Goal: Transaction & Acquisition: Purchase product/service

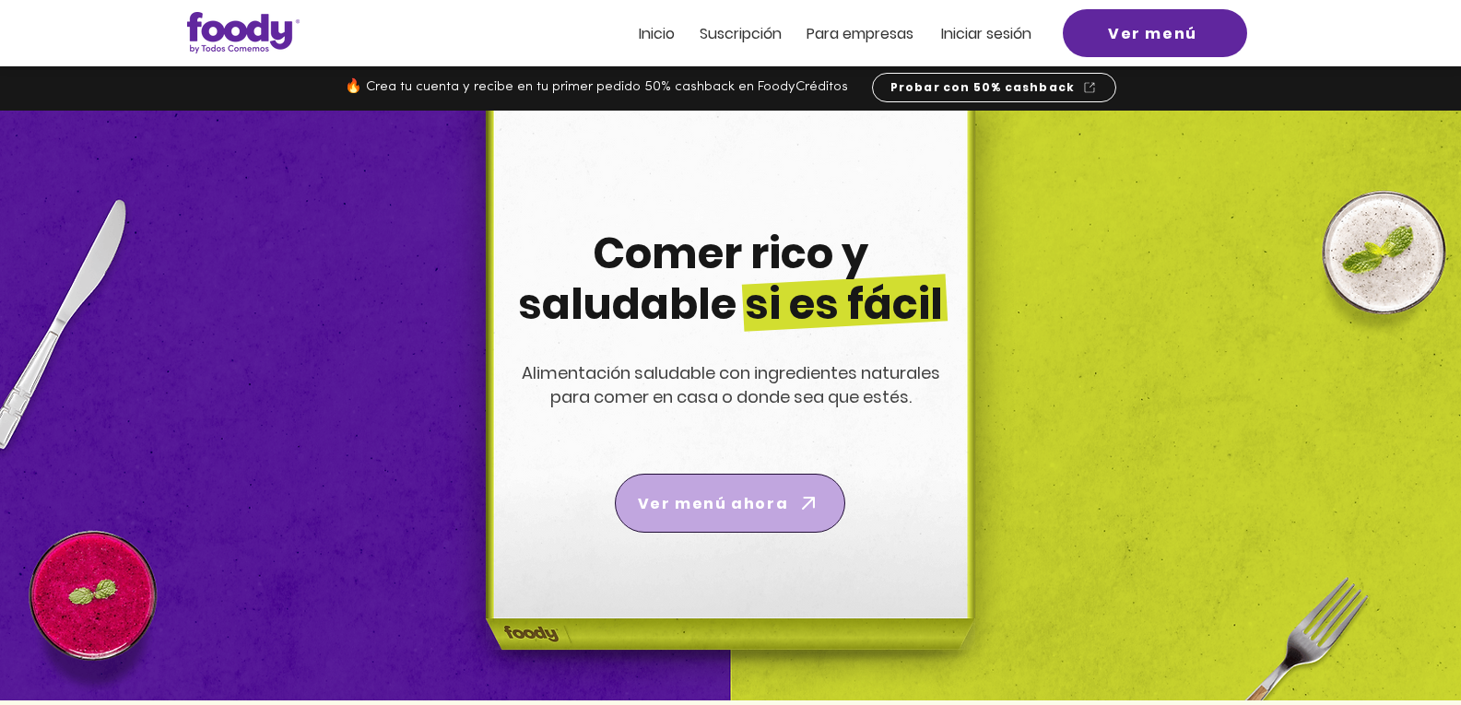
click at [749, 499] on span "Ver menú ahora" at bounding box center [713, 503] width 150 height 23
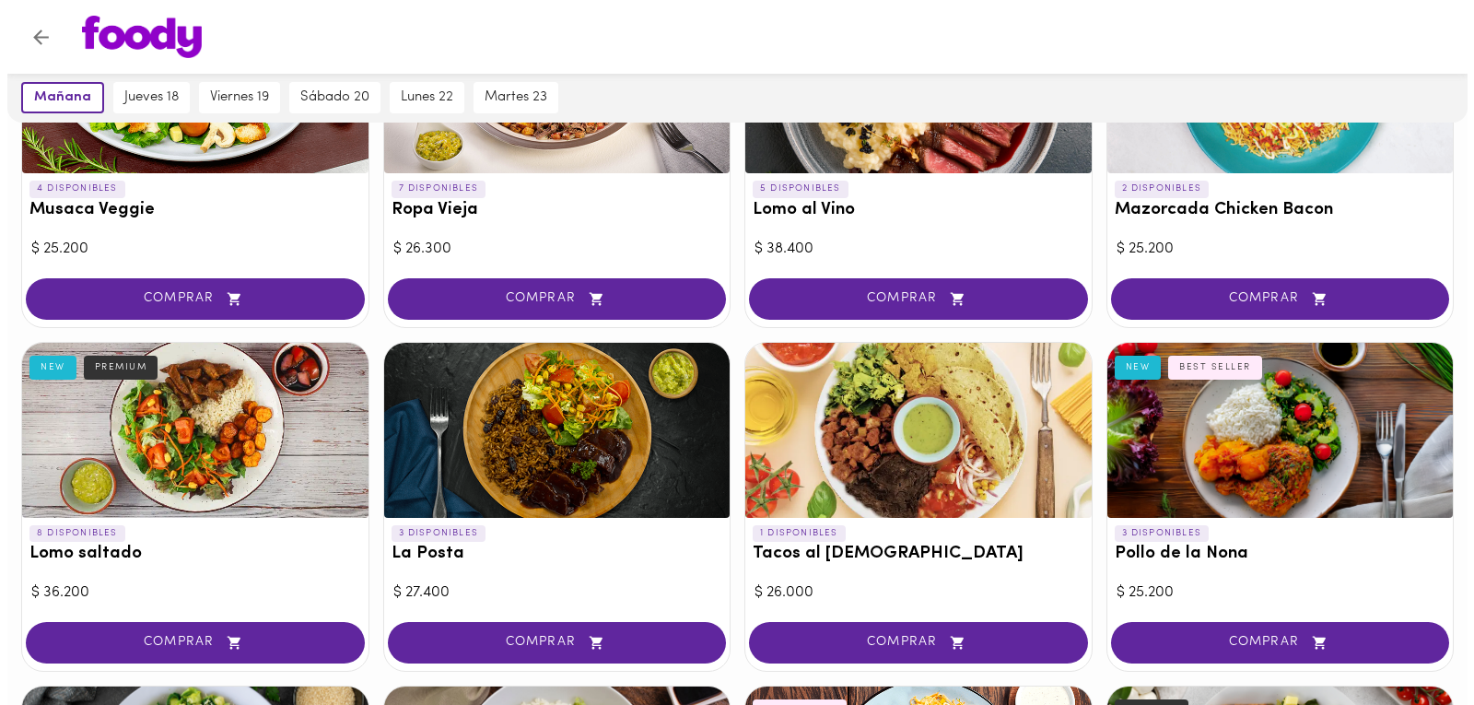
scroll to position [92, 0]
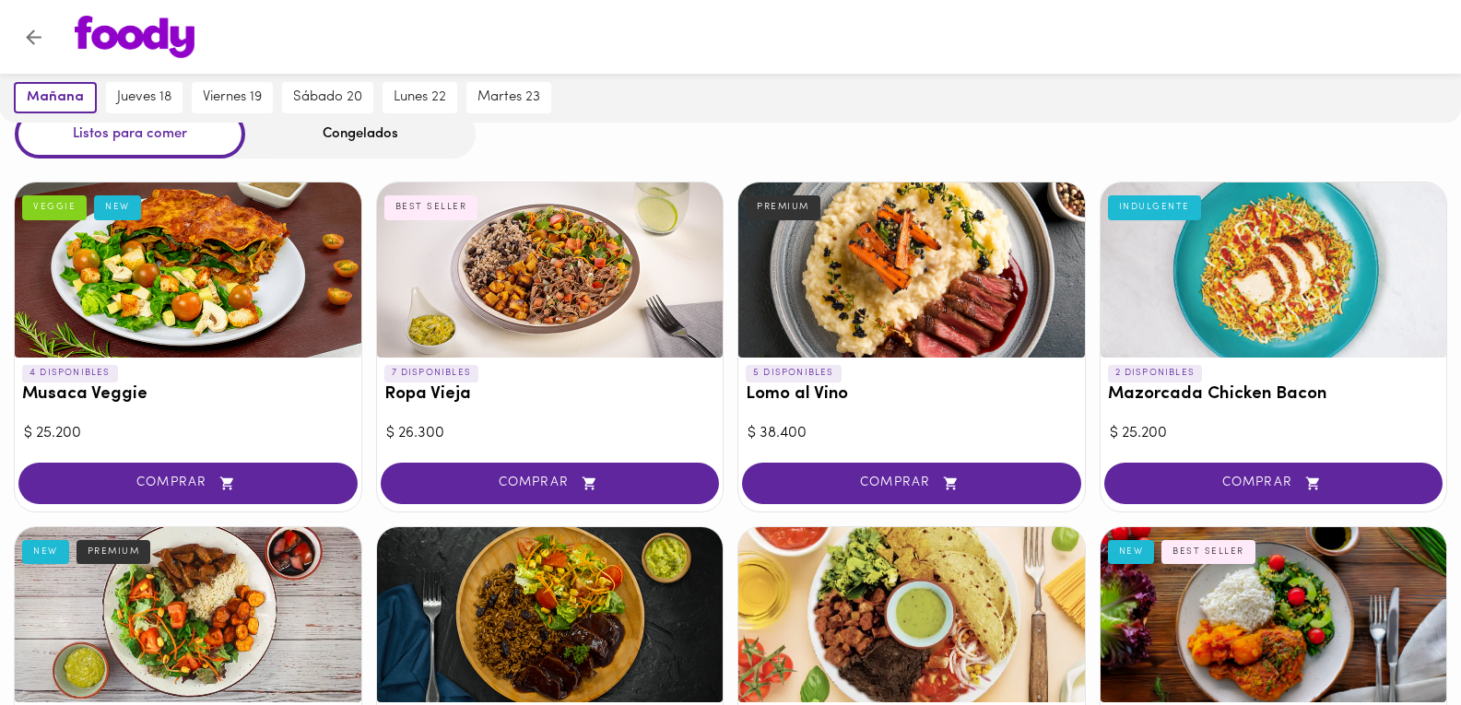
click at [550, 307] on div at bounding box center [550, 269] width 346 height 175
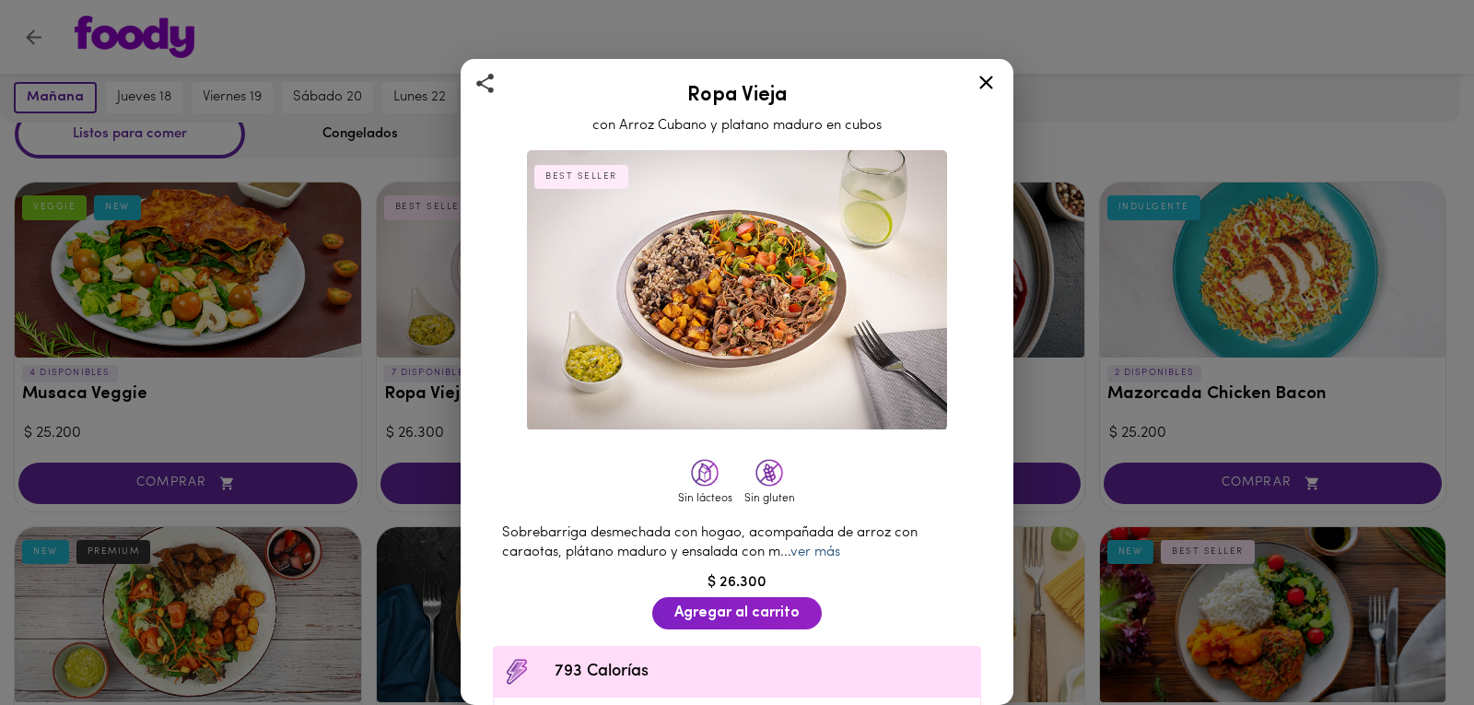
click at [839, 546] on link "ver más" at bounding box center [816, 553] width 50 height 14
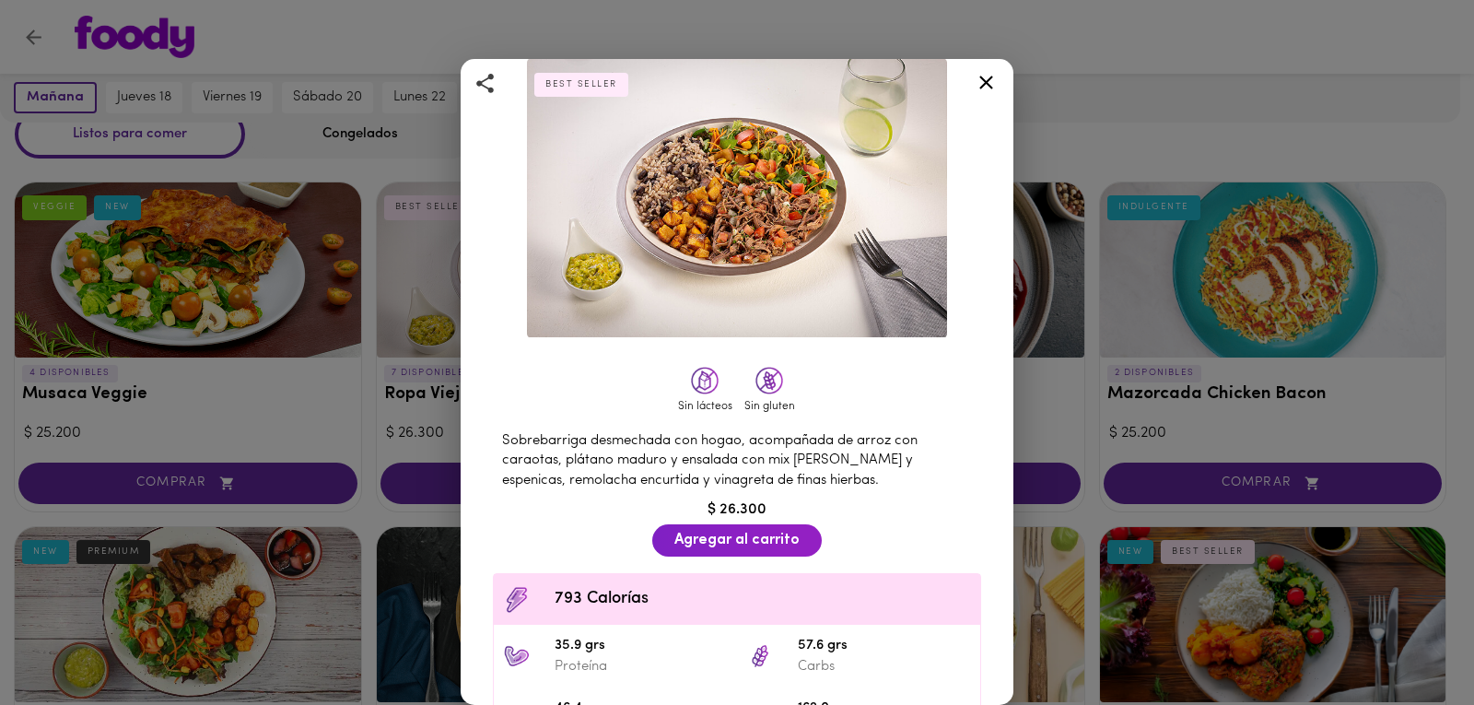
scroll to position [257, 0]
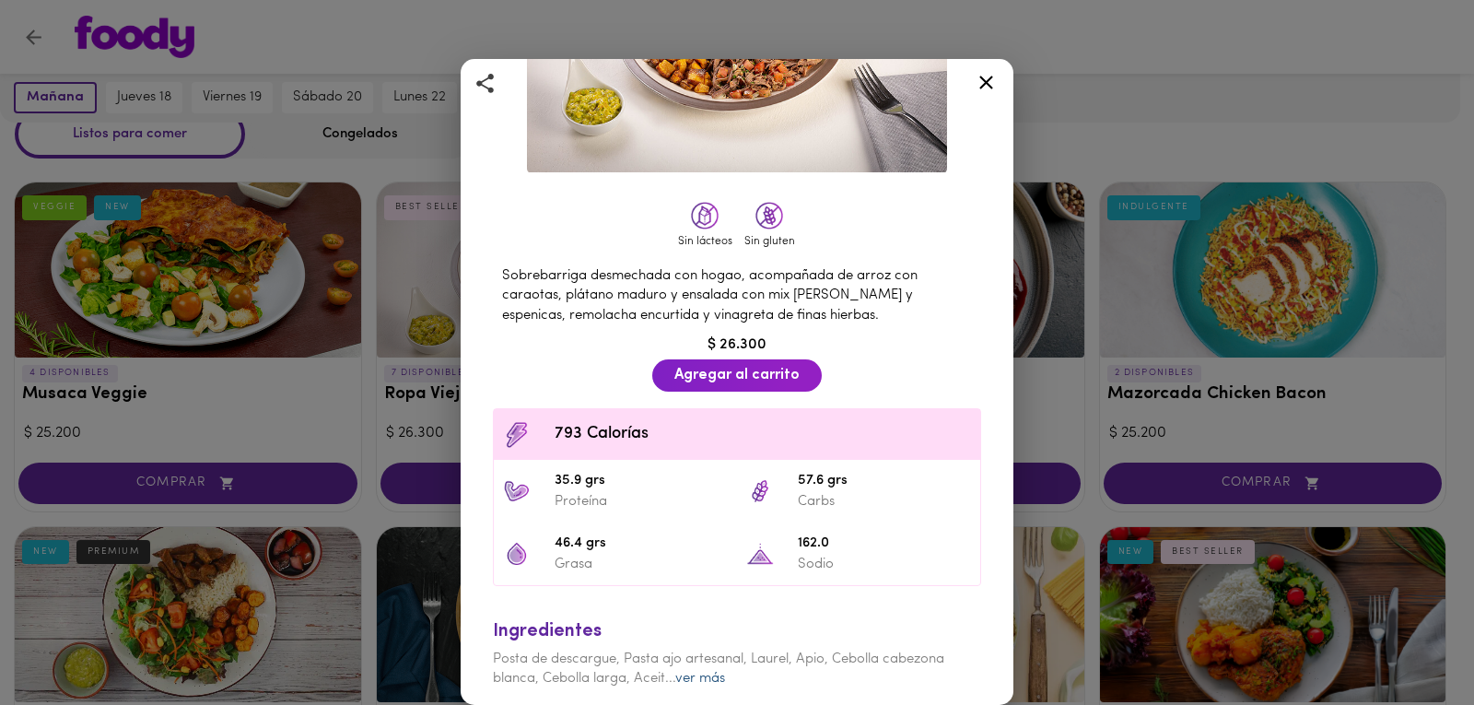
click at [701, 672] on link "ver más" at bounding box center [700, 679] width 50 height 14
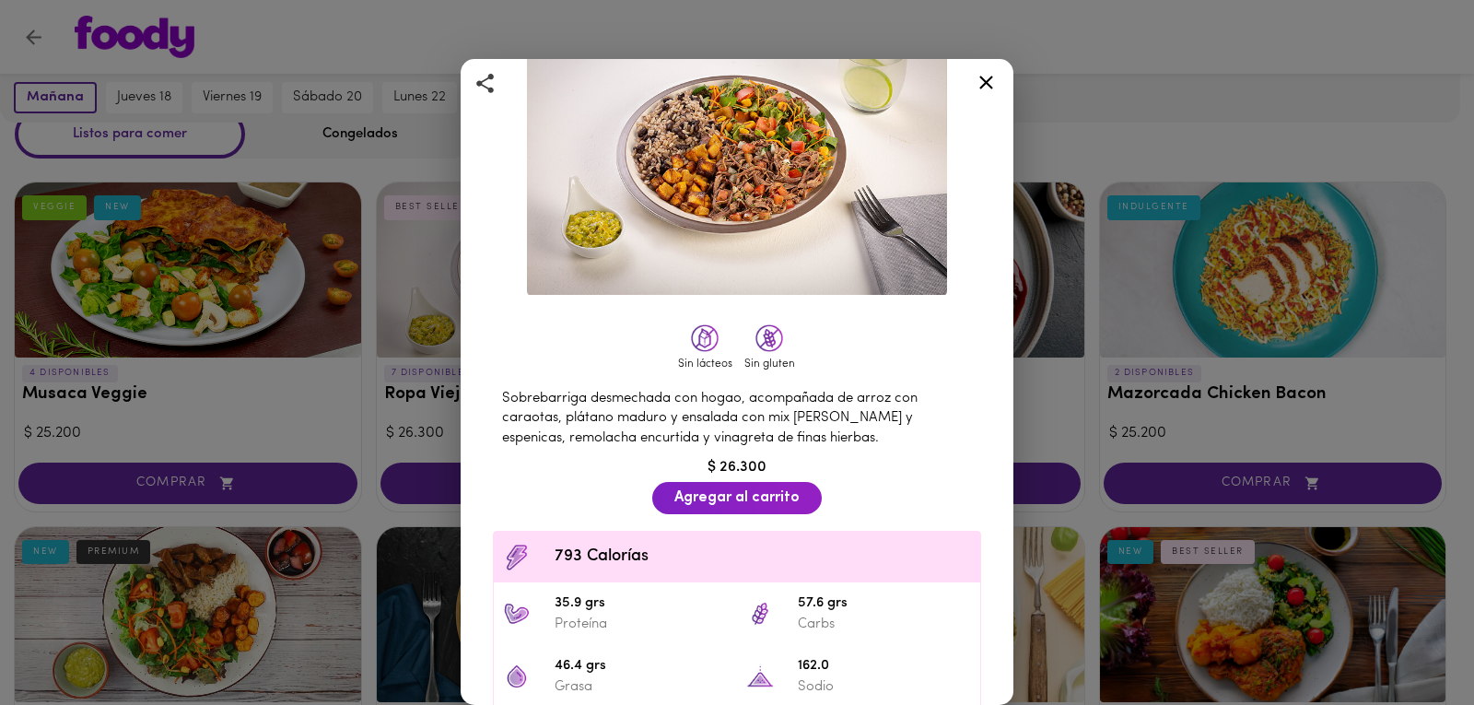
scroll to position [131, 0]
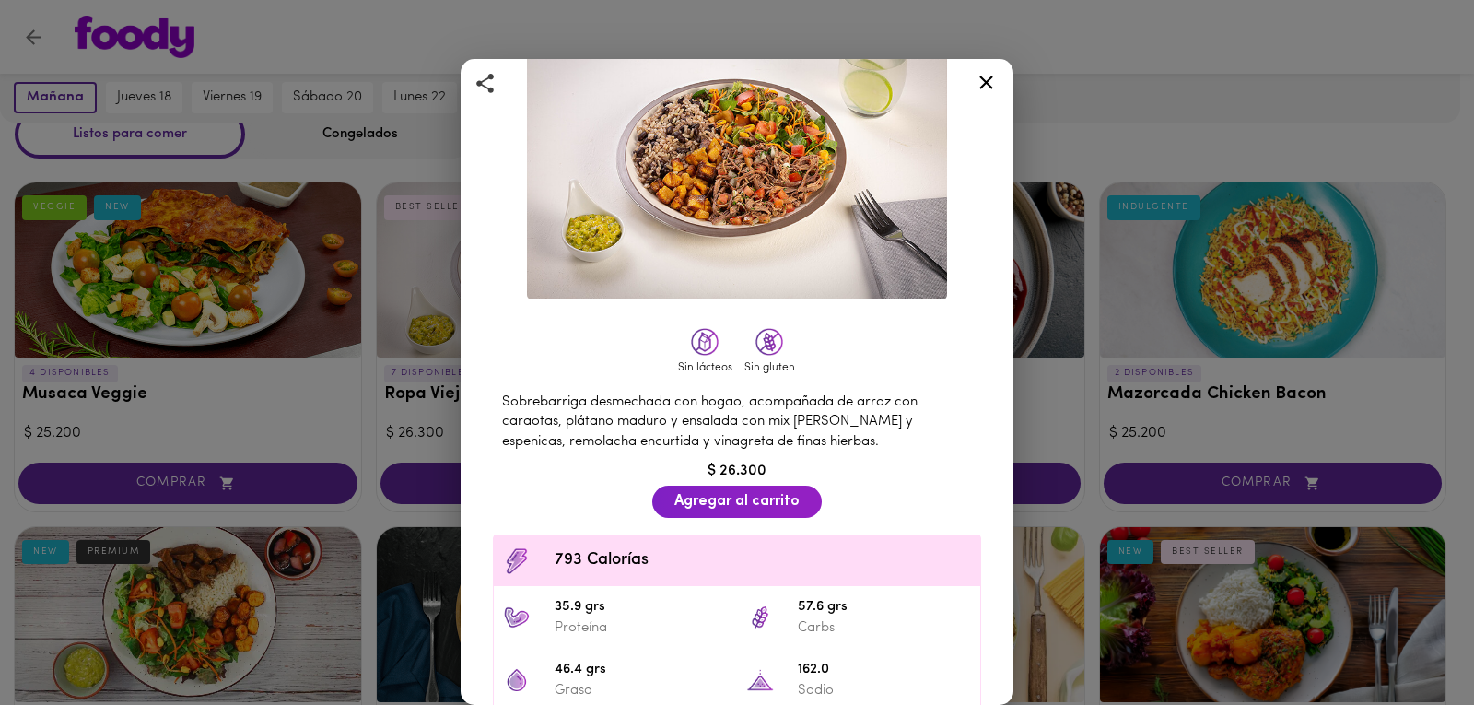
click at [983, 78] on icon at bounding box center [987, 83] width 14 height 14
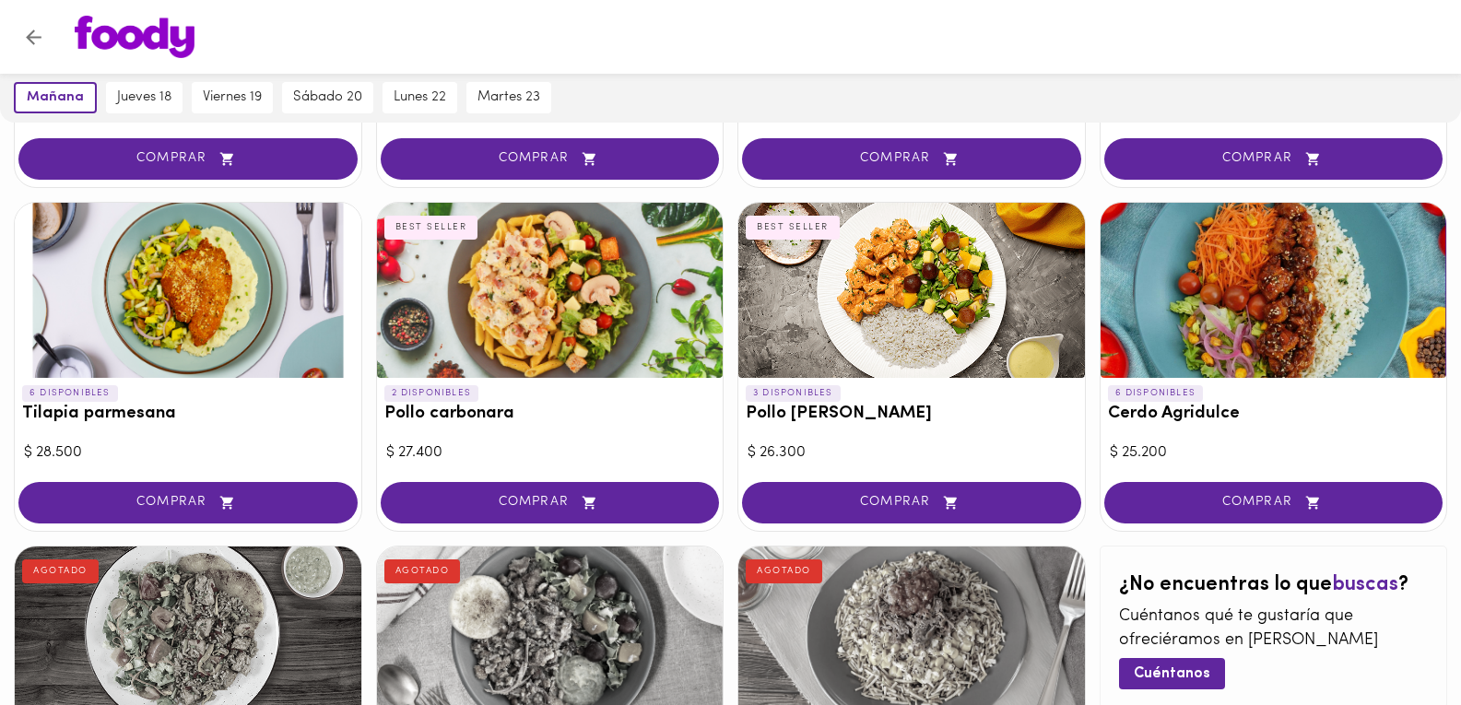
scroll to position [1356, 0]
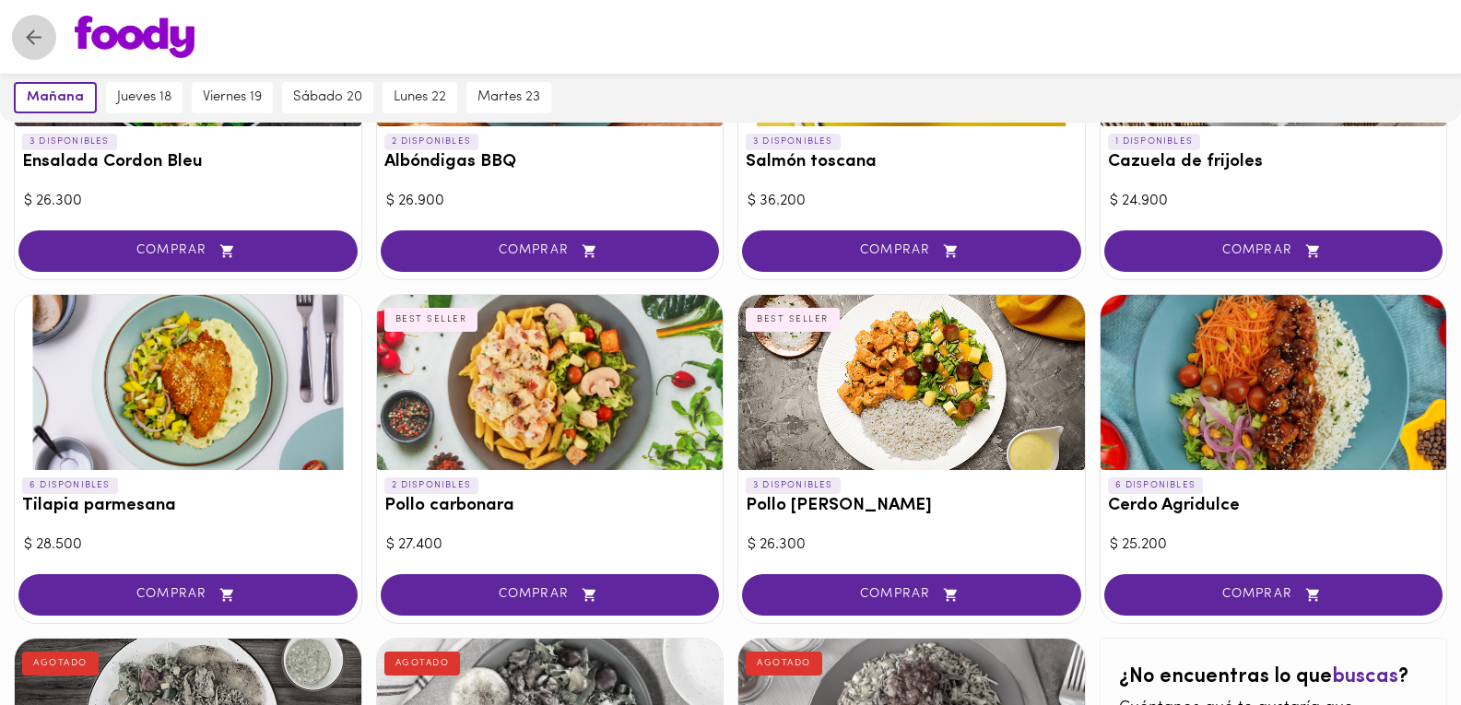
click at [25, 42] on icon "Volver" at bounding box center [33, 37] width 23 height 23
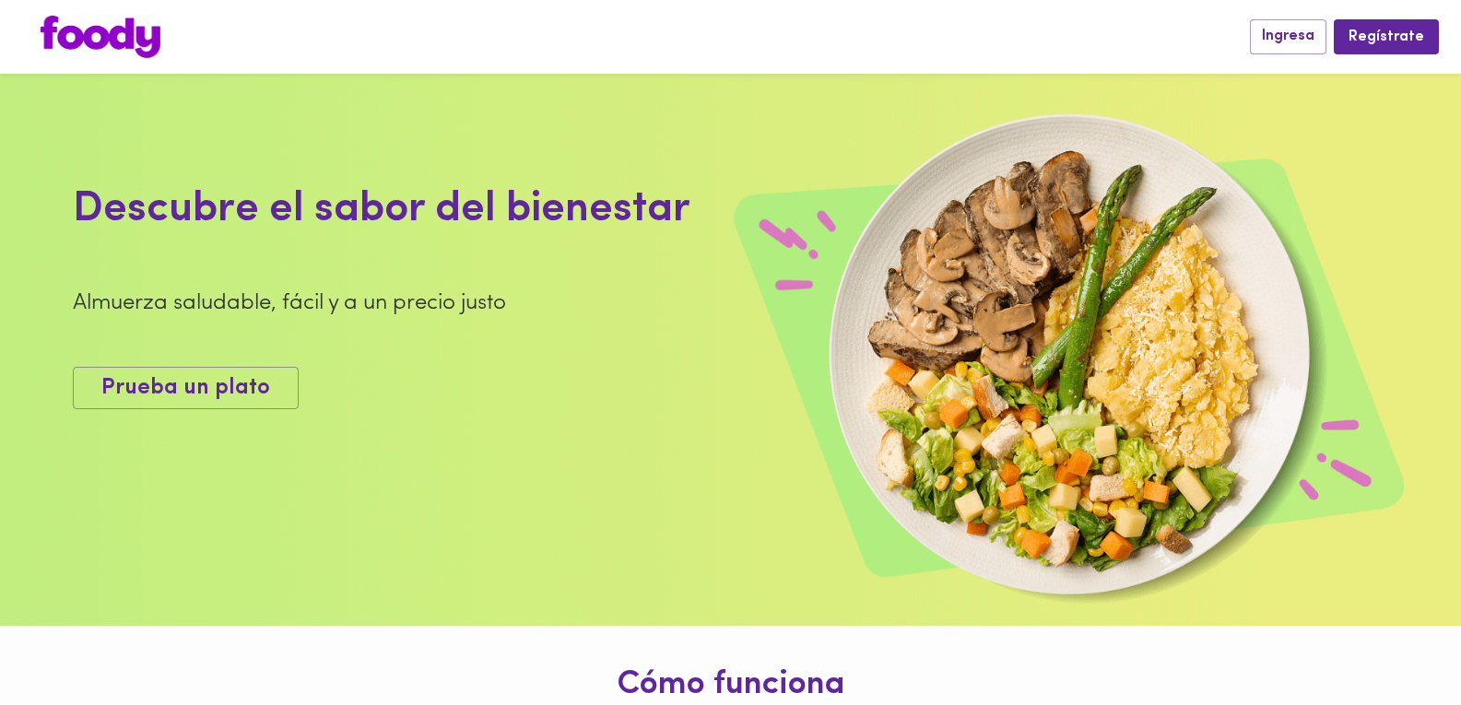
click at [25, 42] on div at bounding box center [635, 37] width 1227 height 42
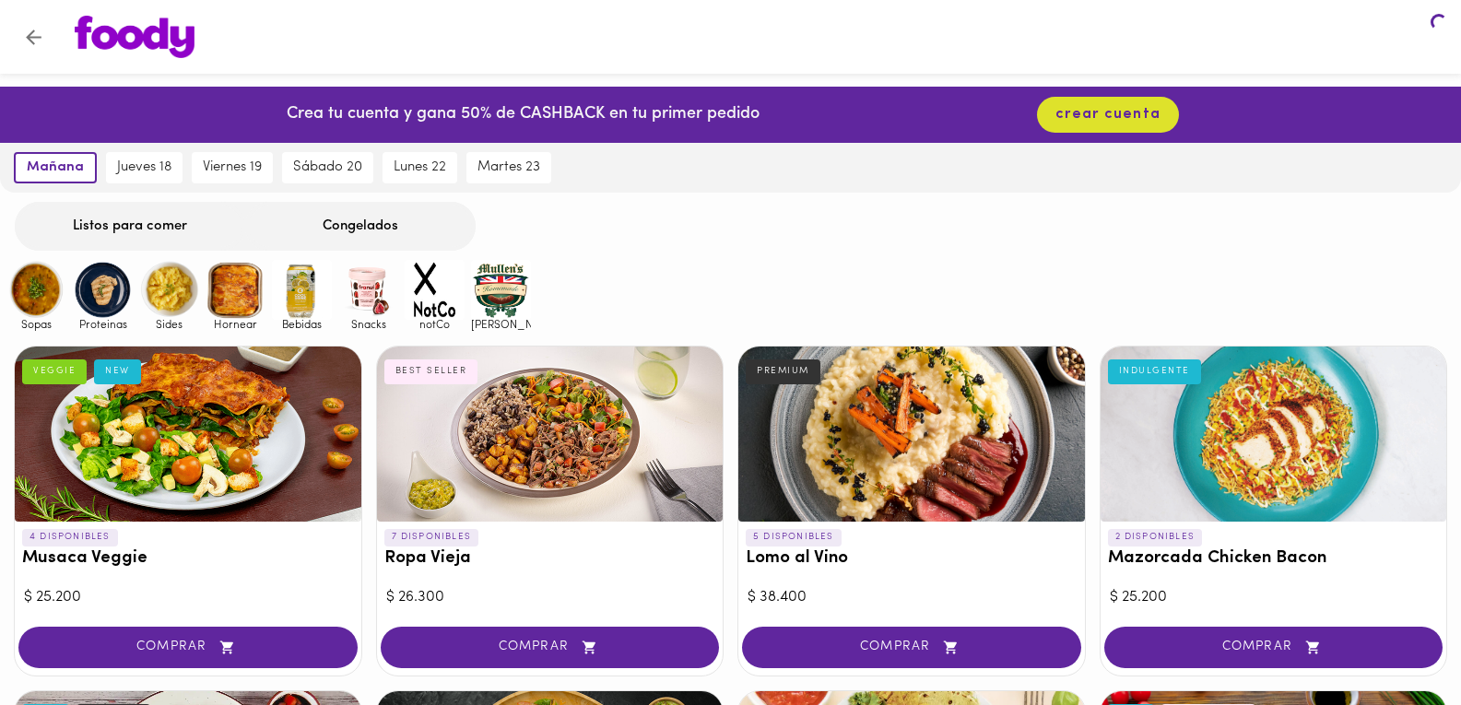
scroll to position [1284, 0]
